Goal: Use online tool/utility: Utilize a website feature to perform a specific function

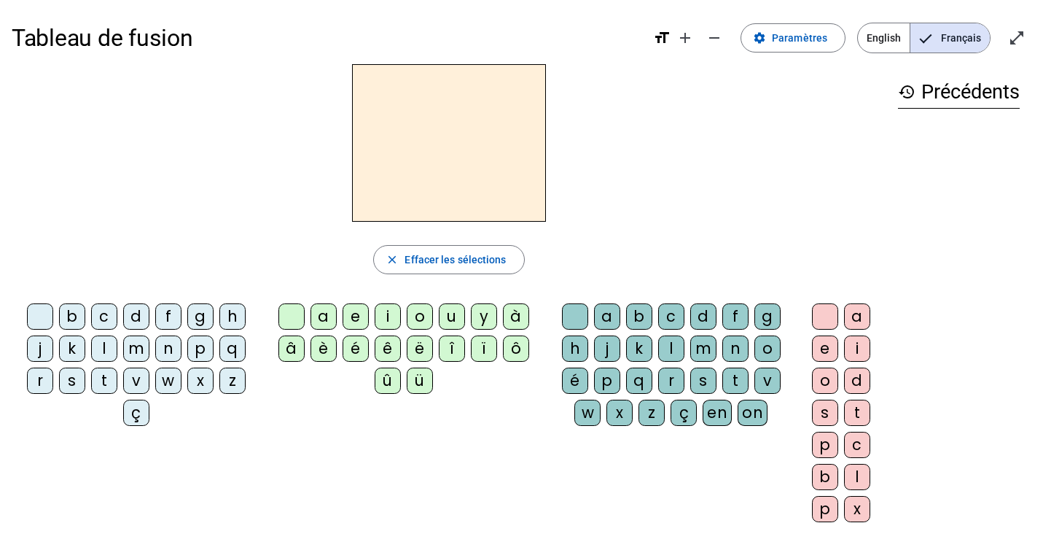
click at [78, 308] on div "b" at bounding box center [72, 316] width 26 height 26
click at [322, 315] on div "a" at bounding box center [324, 316] width 26 height 26
click at [768, 349] on div "o" at bounding box center [768, 348] width 26 height 26
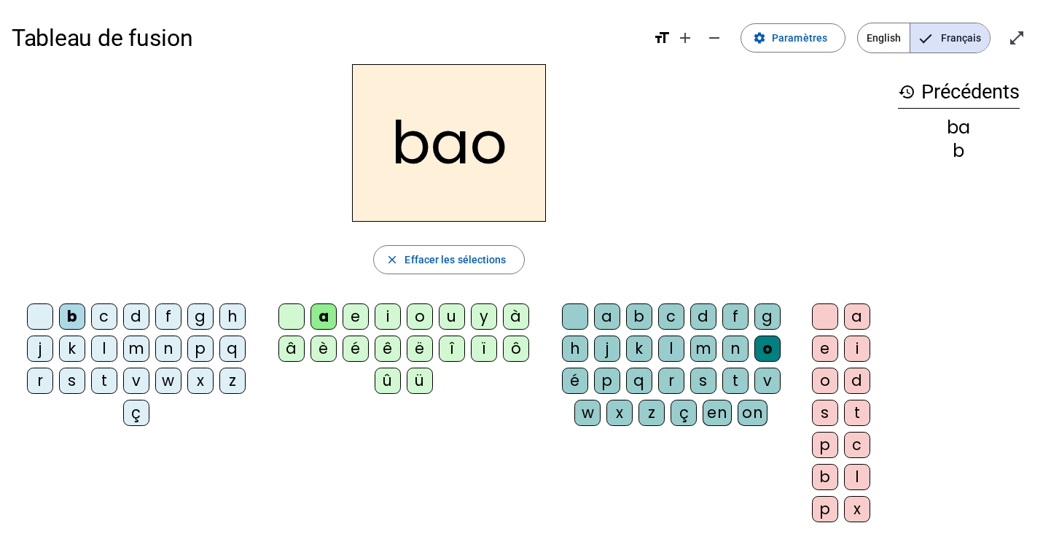
click at [932, 266] on div "history Précédents ba b" at bounding box center [959, 287] width 145 height 446
click at [101, 319] on div "c" at bounding box center [104, 316] width 26 height 26
click at [131, 317] on div "d" at bounding box center [136, 316] width 26 height 26
click at [201, 316] on div "g" at bounding box center [200, 316] width 26 height 26
click at [231, 320] on div "h" at bounding box center [232, 316] width 26 height 26
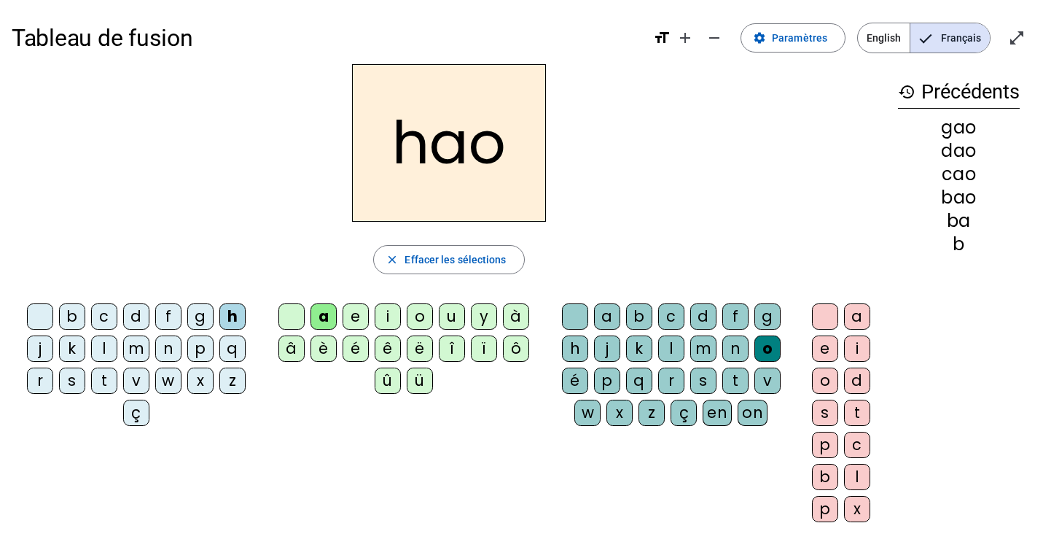
click at [343, 316] on div "e" at bounding box center [356, 316] width 26 height 26
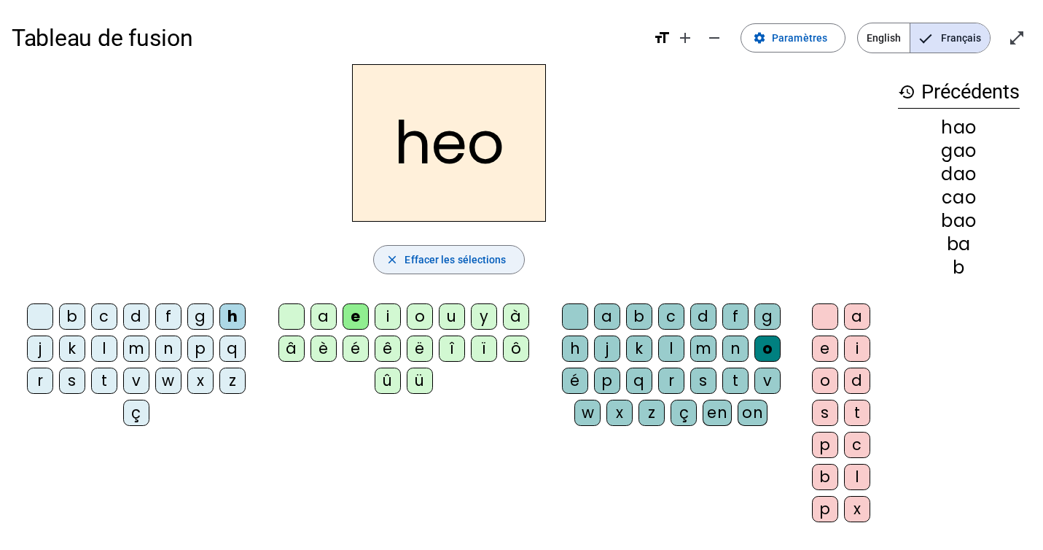
click at [416, 266] on span "Effacer les sélections" at bounding box center [455, 259] width 101 height 17
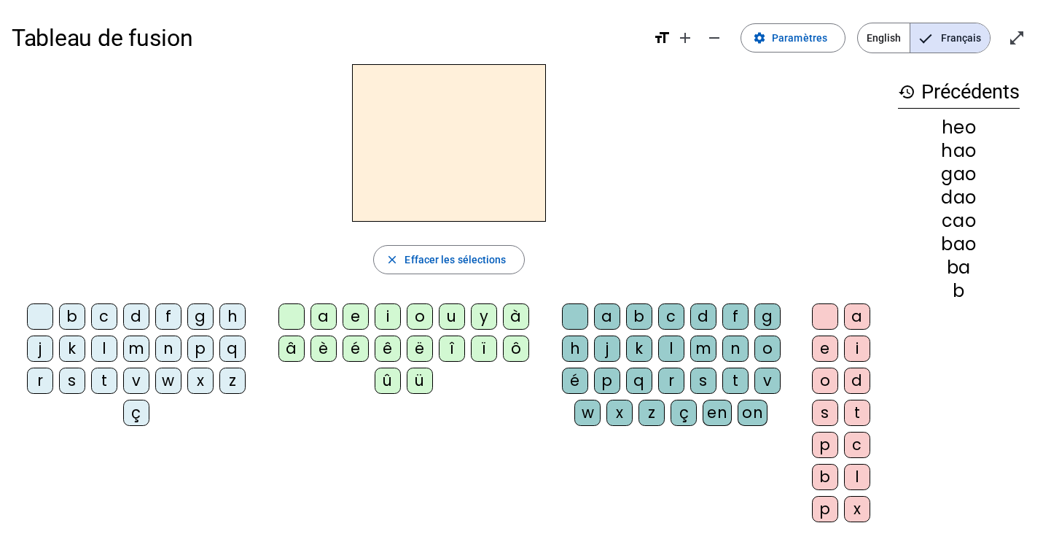
click at [209, 353] on div "p" at bounding box center [200, 348] width 26 height 26
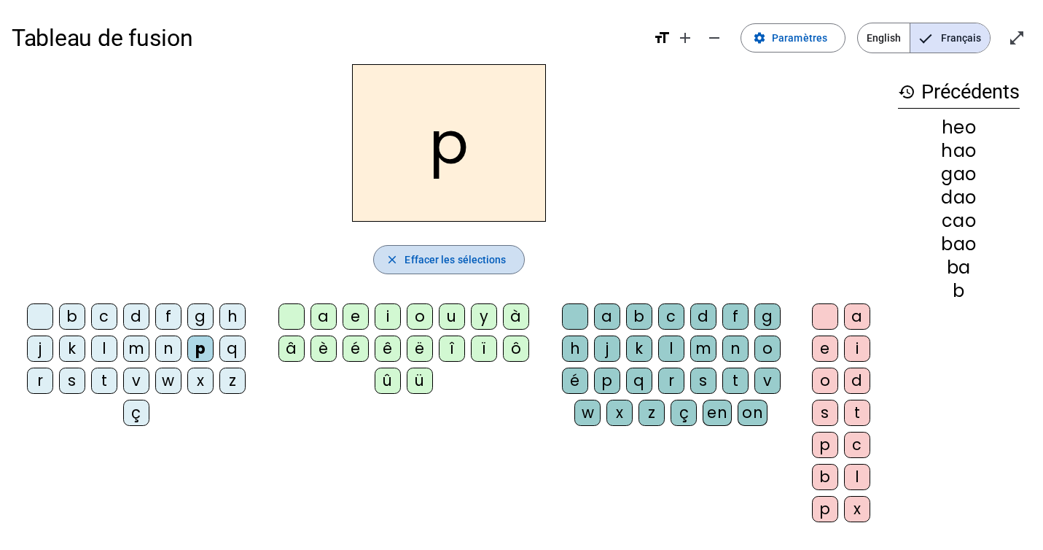
click at [424, 253] on span "Effacer les sélections" at bounding box center [455, 259] width 101 height 17
